Goal: Information Seeking & Learning: Stay updated

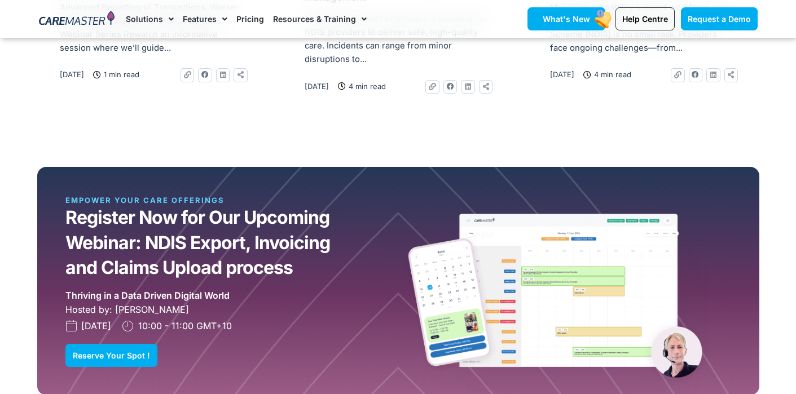
click at [571, 21] on span "What's New" at bounding box center [565, 19] width 47 height 10
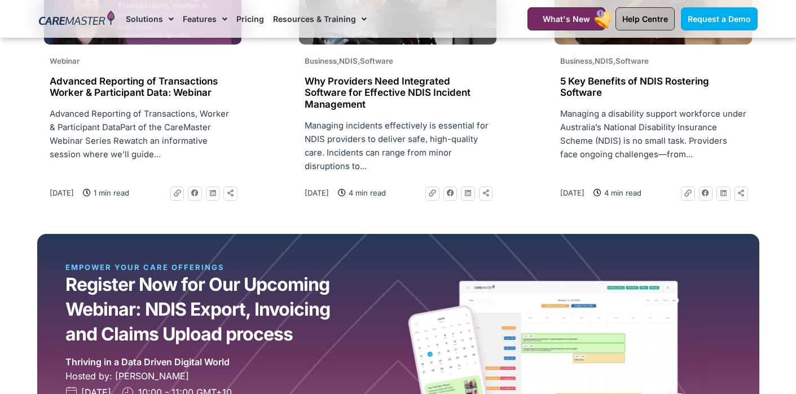
scroll to position [888, 0]
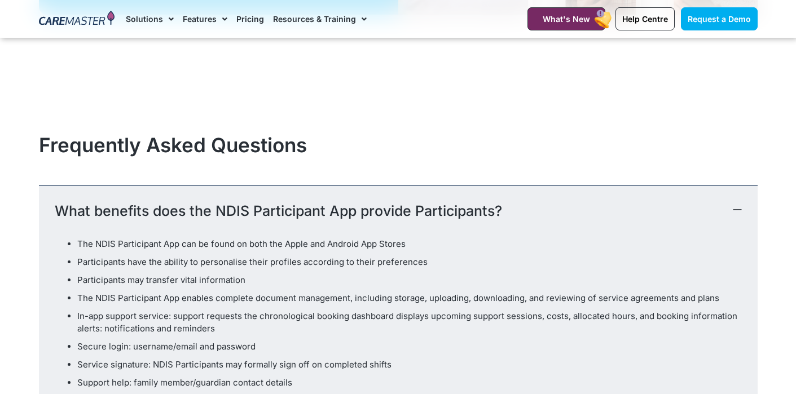
scroll to position [3506, 0]
